Goal: Information Seeking & Learning: Find specific fact

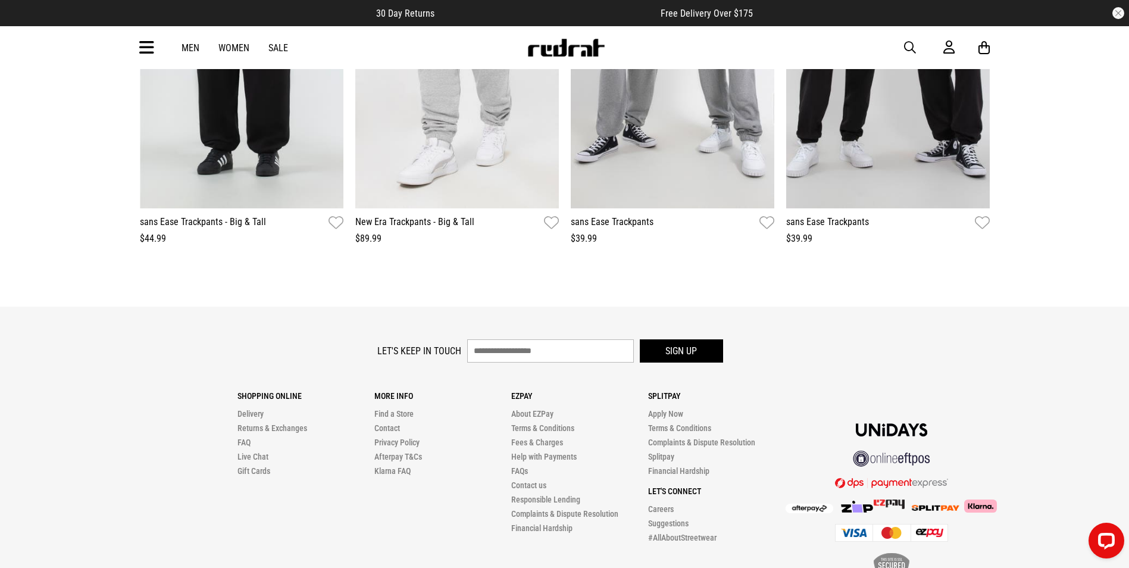
click at [913, 57] on div "Men Women Sale Sign in New Back Footwear Back Mens Back Womens Back Youth & Kid…" at bounding box center [564, 47] width 869 height 43
click at [912, 52] on span "button" at bounding box center [910, 47] width 12 height 14
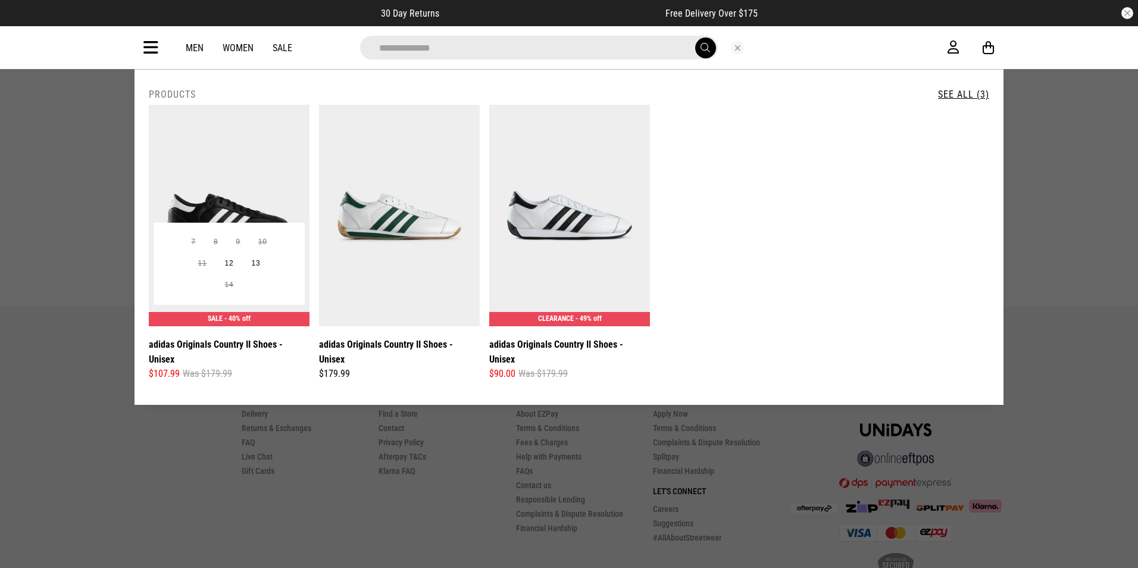
type input "**********"
click at [243, 173] on img at bounding box center [229, 215] width 161 height 221
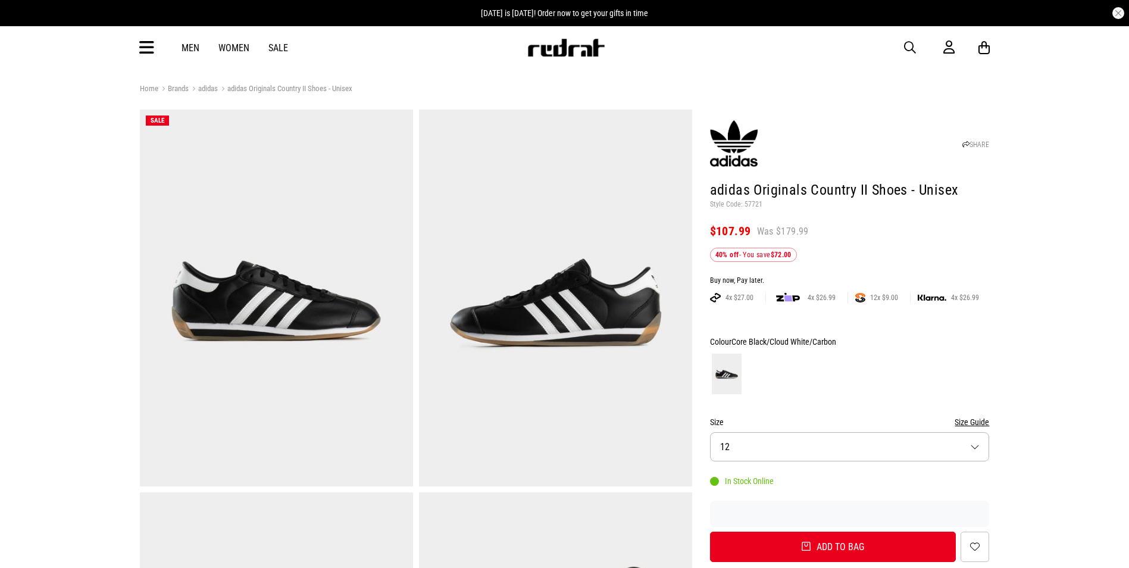
click at [752, 201] on p "Style Code: 57721" at bounding box center [850, 205] width 280 height 10
copy p "57721"
